Goal: Register for event/course

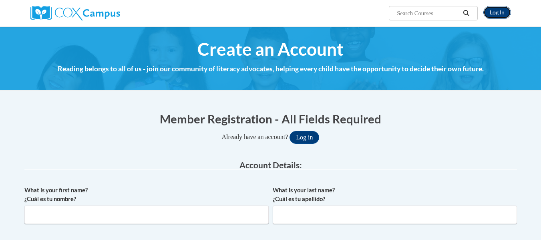
click at [503, 7] on link "Log In" at bounding box center [497, 12] width 28 height 13
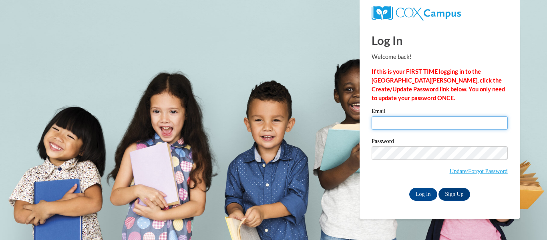
click at [392, 118] on input "Email" at bounding box center [440, 123] width 136 height 14
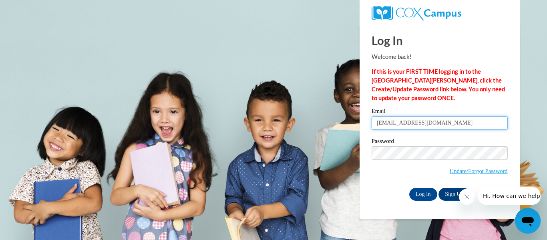
type input "lbrunell@kusd.edu"
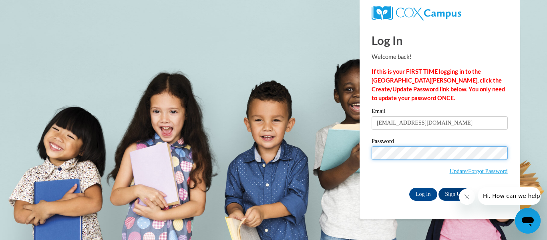
click at [409, 188] on input "Log In" at bounding box center [423, 194] width 28 height 13
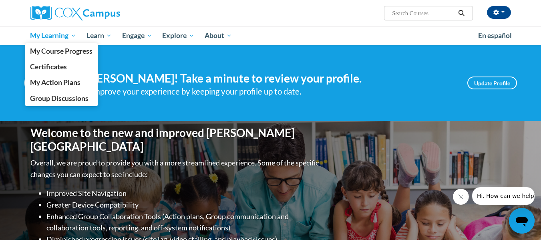
click at [64, 34] on span "My Learning" at bounding box center [53, 36] width 46 height 10
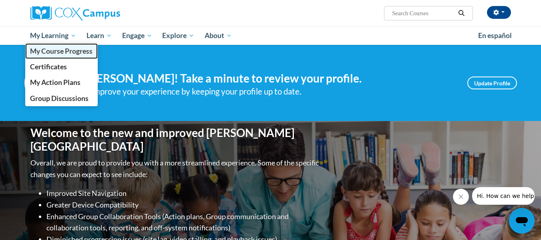
click at [67, 50] on span "My Course Progress" at bounding box center [61, 51] width 62 height 8
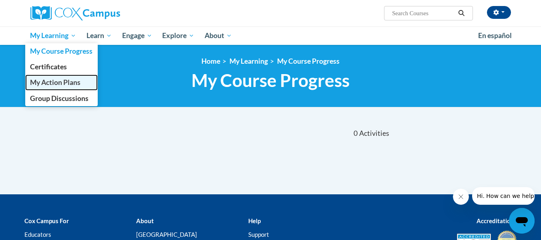
click at [54, 87] on link "My Action Plans" at bounding box center [61, 82] width 73 height 16
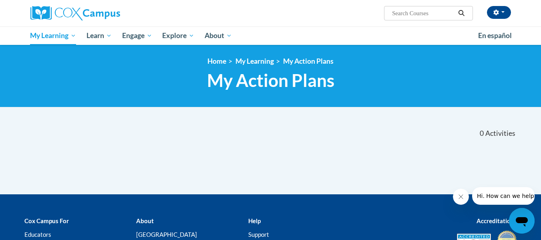
click at [412, 14] on input "Search..." at bounding box center [423, 13] width 64 height 10
type input "early literacy"
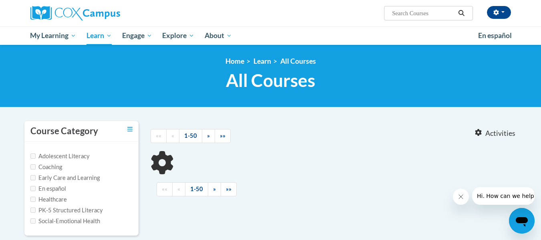
type input "early literacy"
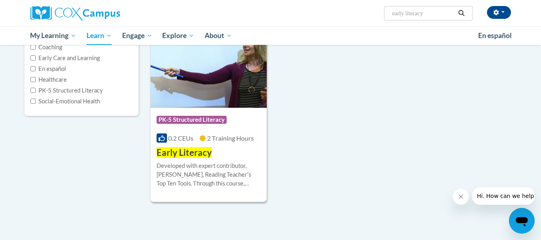
scroll to position [120, 0]
click at [206, 86] on img at bounding box center [209, 67] width 117 height 82
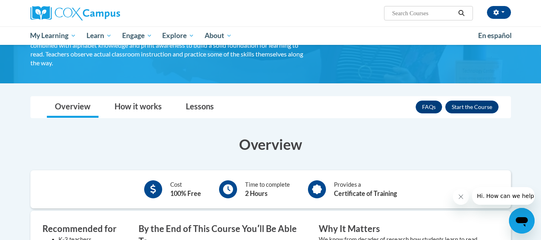
scroll to position [79, 0]
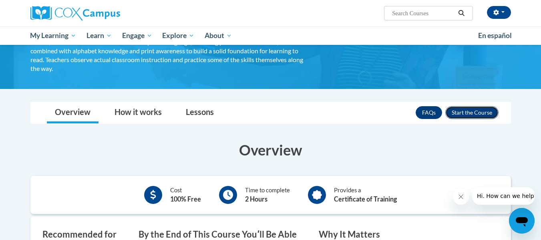
click at [468, 109] on button "Enroll" at bounding box center [471, 112] width 53 height 13
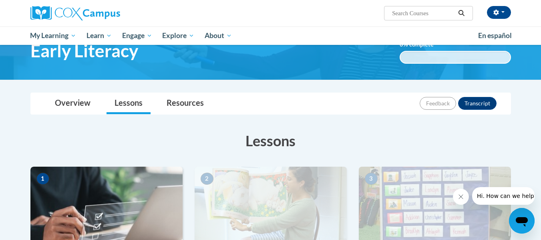
scroll to position [42, 0]
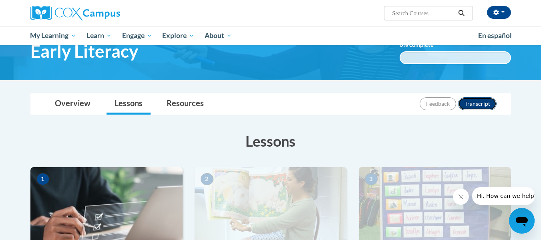
click at [477, 105] on button "Transcript" at bounding box center [477, 103] width 38 height 13
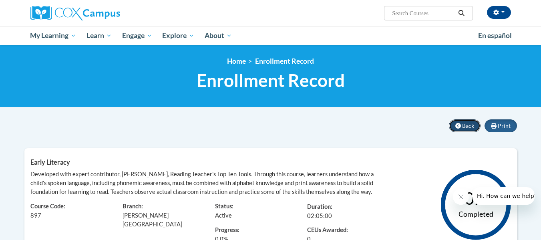
click at [471, 127] on span "Back" at bounding box center [468, 125] width 12 height 7
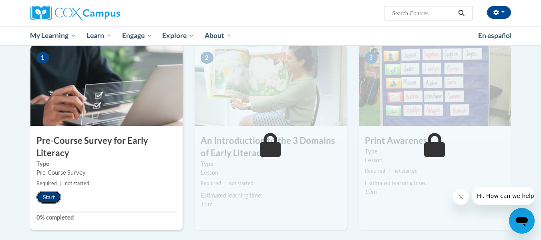
click at [45, 200] on button "Start" at bounding box center [48, 197] width 25 height 13
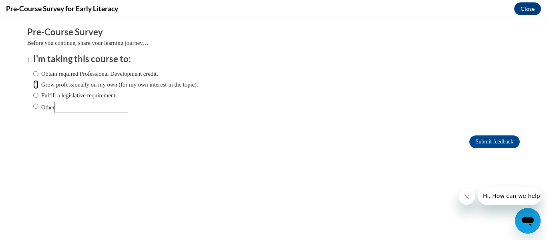
click at [33, 82] on input "Grow professionally on my own (for my own interest in the topic)." at bounding box center [35, 84] width 5 height 9
radio input "true"
click at [33, 73] on input "Obtain required Professional Development credit." at bounding box center [35, 73] width 5 height 9
radio input "true"
click at [485, 139] on input "Submit feedback" at bounding box center [494, 141] width 50 height 13
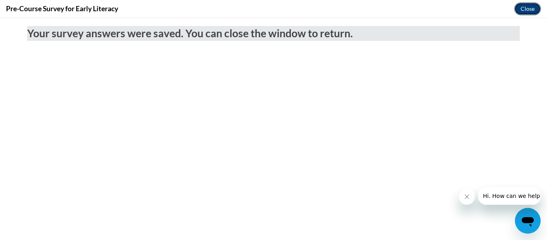
click at [533, 6] on button "Close" at bounding box center [527, 8] width 27 height 13
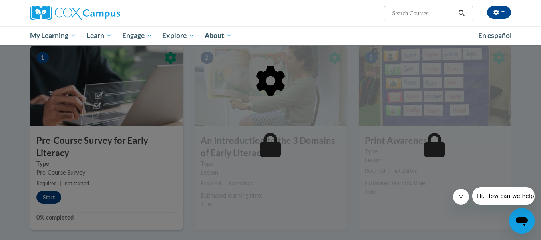
click at [76, 165] on div at bounding box center [270, 122] width 481 height 152
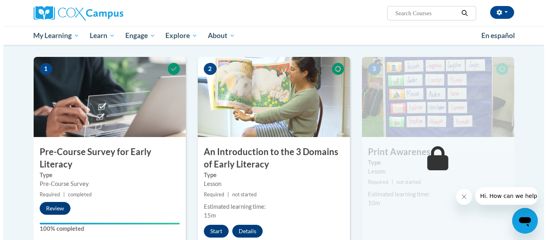
scroll to position [159, 0]
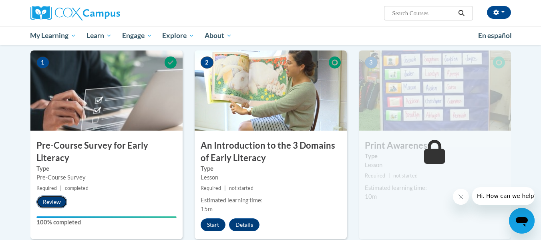
click at [53, 199] on button "Review" at bounding box center [51, 201] width 31 height 13
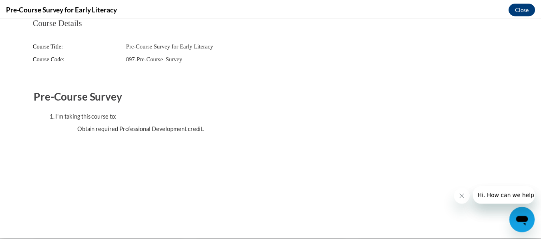
scroll to position [0, 0]
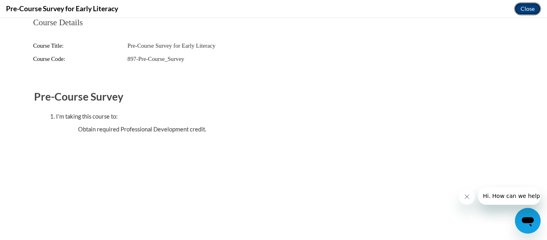
click at [528, 9] on button "Close" at bounding box center [527, 8] width 27 height 13
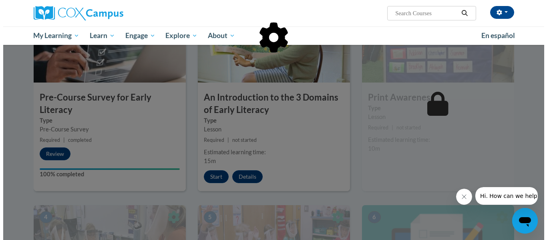
scroll to position [210, 0]
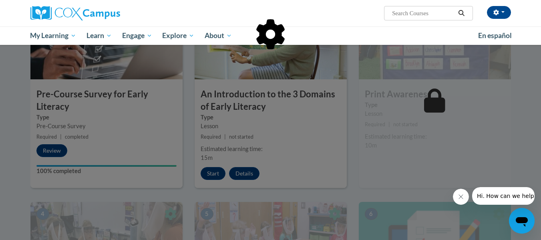
click at [222, 172] on div at bounding box center [270, 120] width 541 height 240
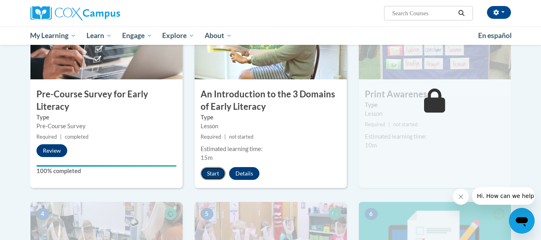
click at [214, 176] on button "Start" at bounding box center [213, 173] width 25 height 13
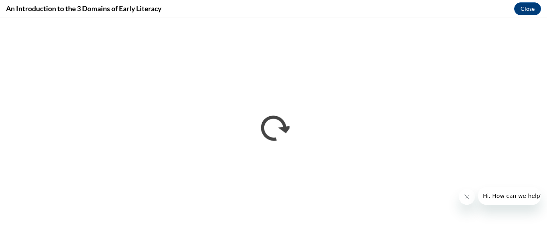
scroll to position [0, 0]
